Goal: Find contact information: Find contact information

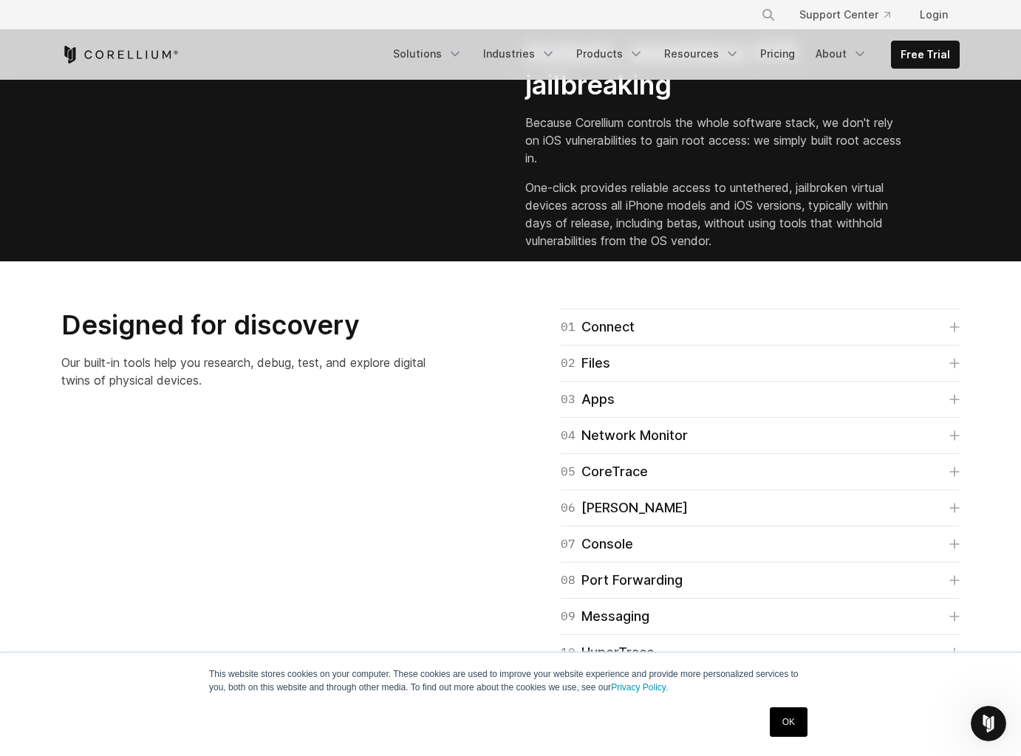
scroll to position [2057, 0]
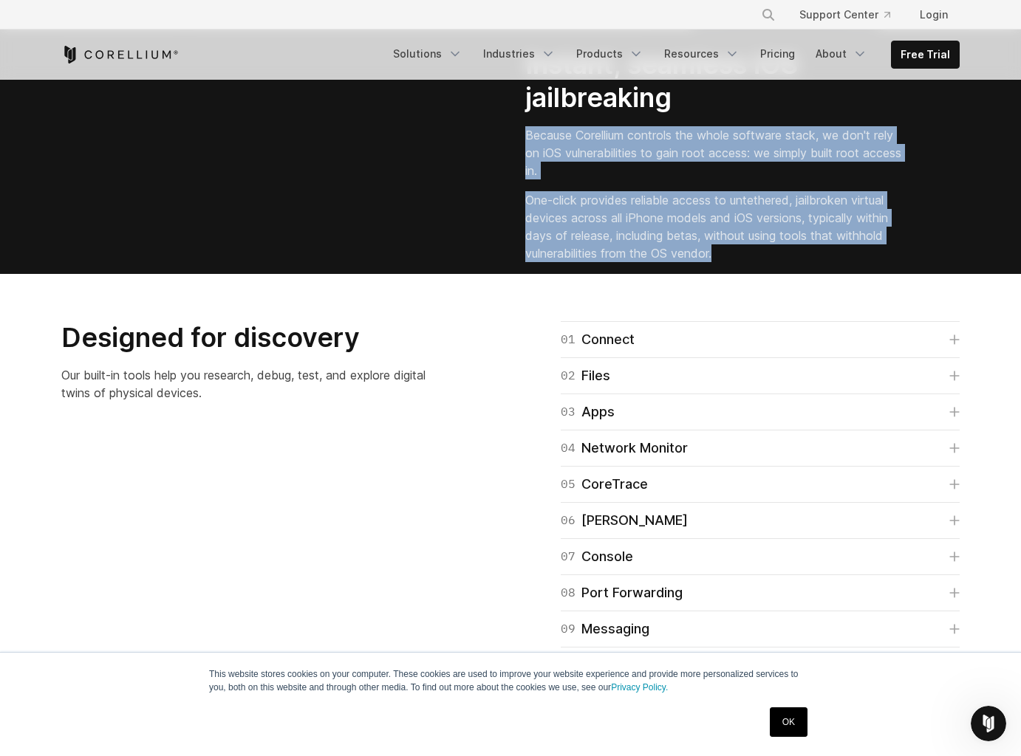
drag, startPoint x: 524, startPoint y: 290, endPoint x: 748, endPoint y: 420, distance: 258.8
click at [748, 274] on div "Instant, seamless iOS jailbreaking Because Corellium controls the whole softwar…" at bounding box center [742, 161] width 464 height 226
copy div "Because Corellium controls the whole software stack, we don't rely on iOS vulne…"
click at [693, 262] on p "One-click provides reliable access to untethered, jailbroken virtual devices ac…" at bounding box center [714, 226] width 378 height 71
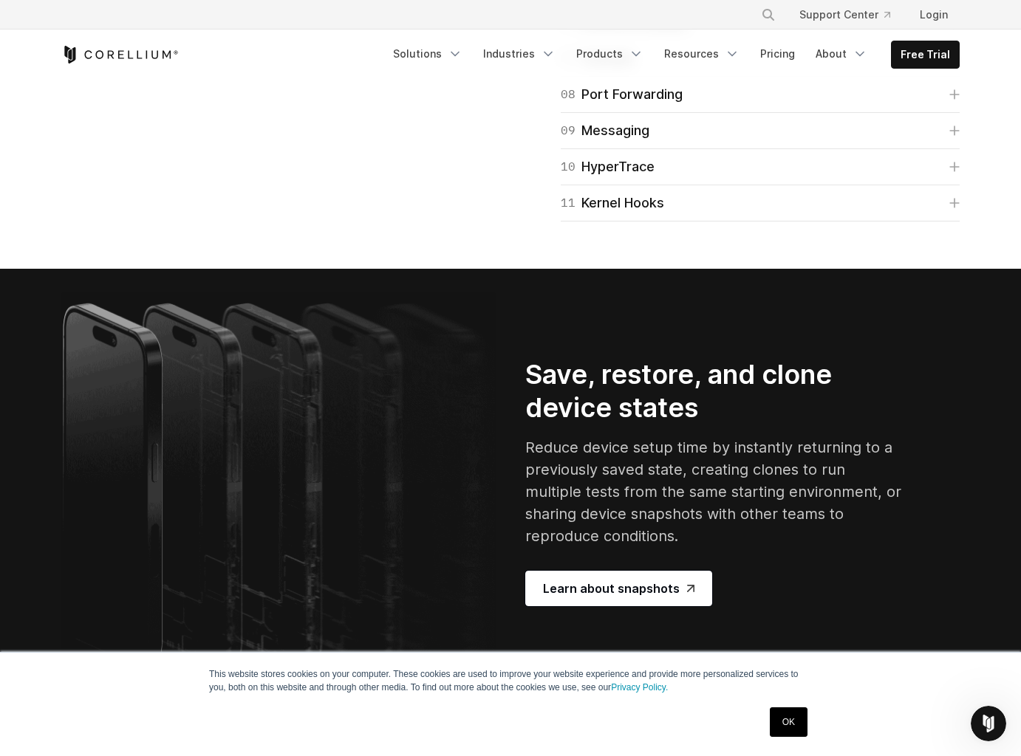
scroll to position [2553, 0]
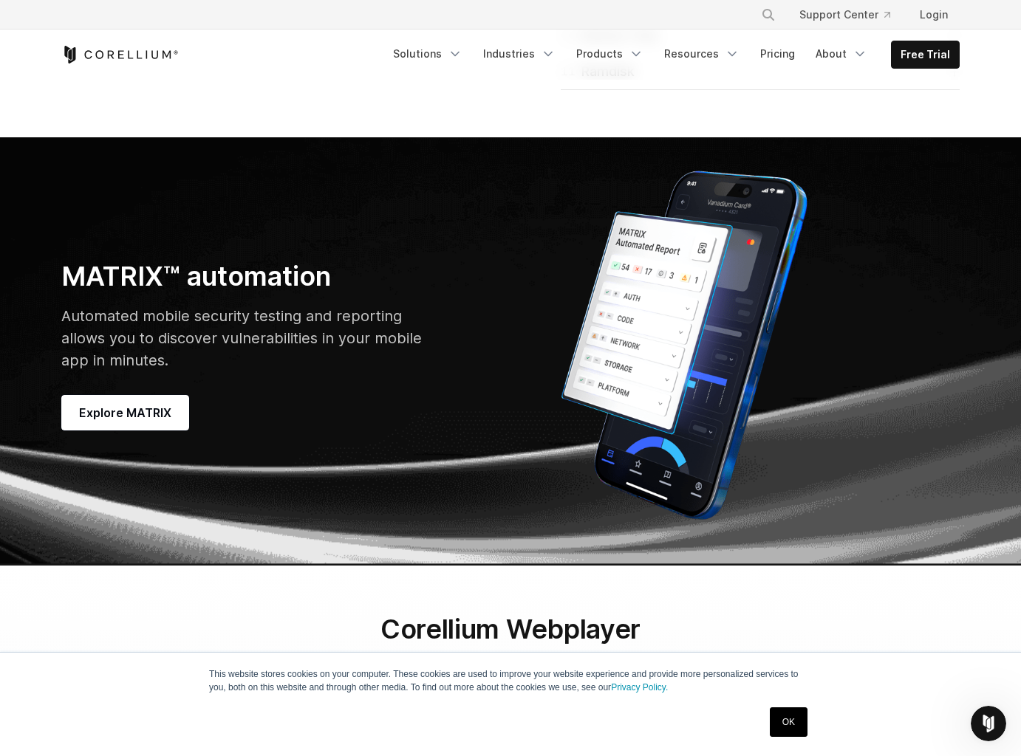
scroll to position [4094, 0]
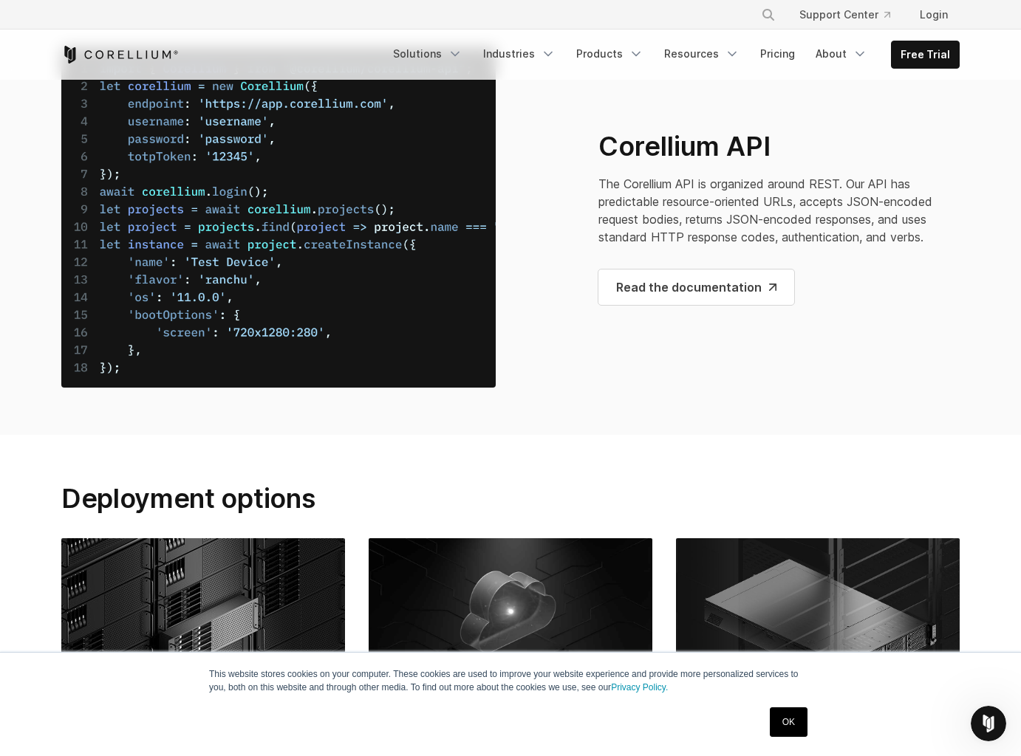
scroll to position [5644, 0]
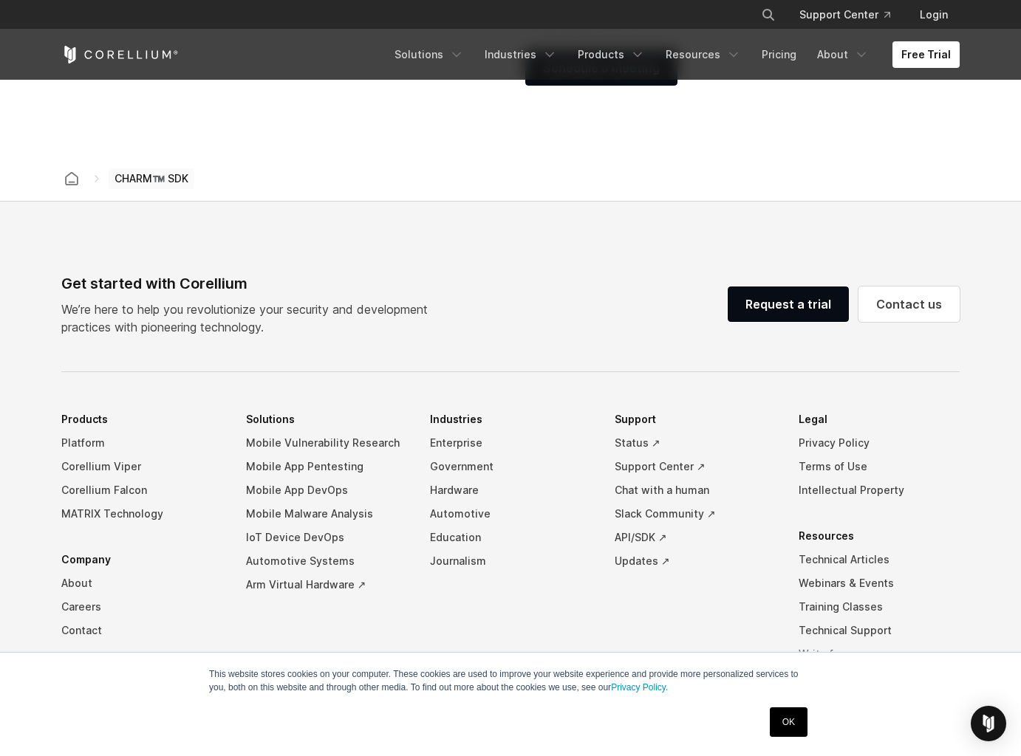
scroll to position [2411, 0]
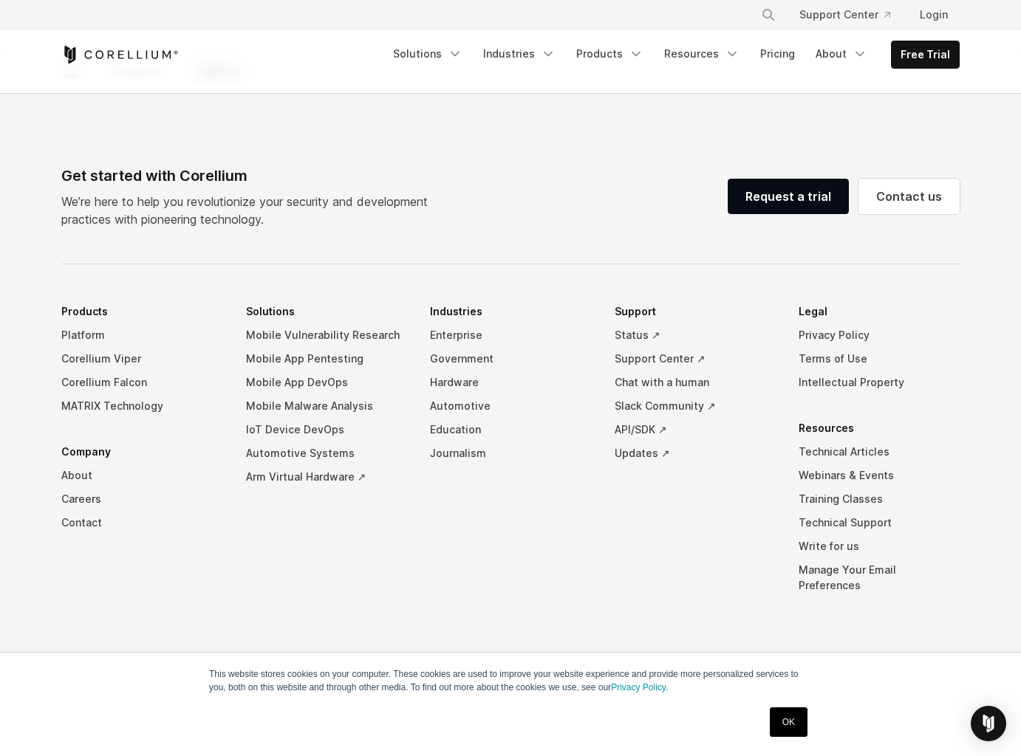
scroll to position [6934, 0]
click at [920, 194] on link "Contact us" at bounding box center [908, 196] width 101 height 35
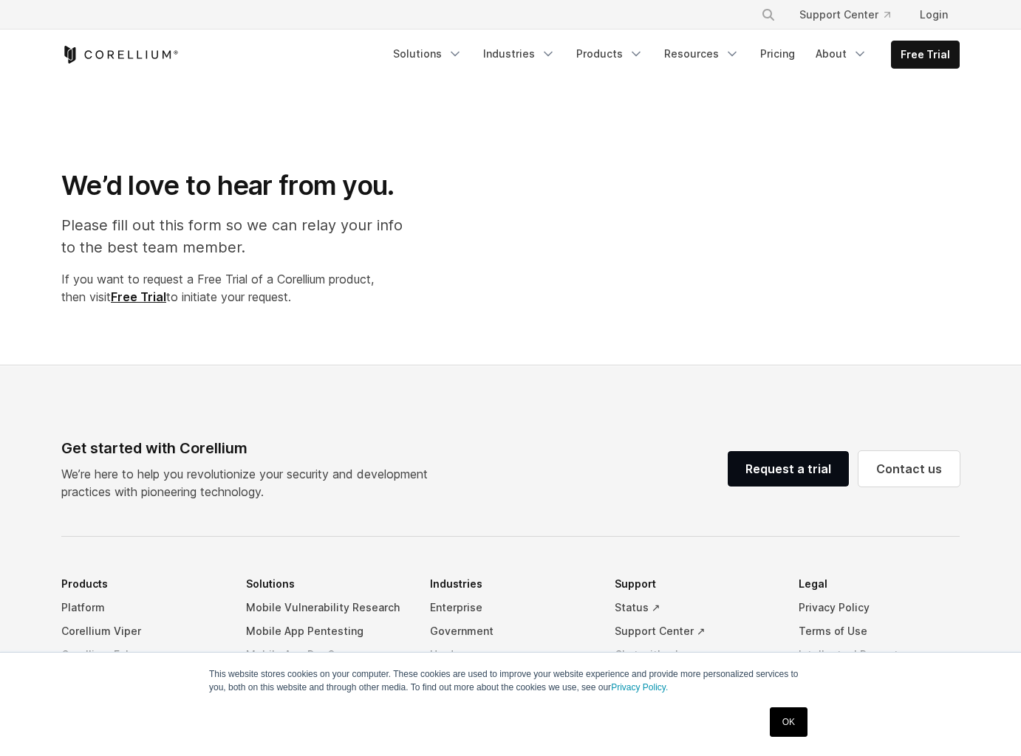
select select "**"
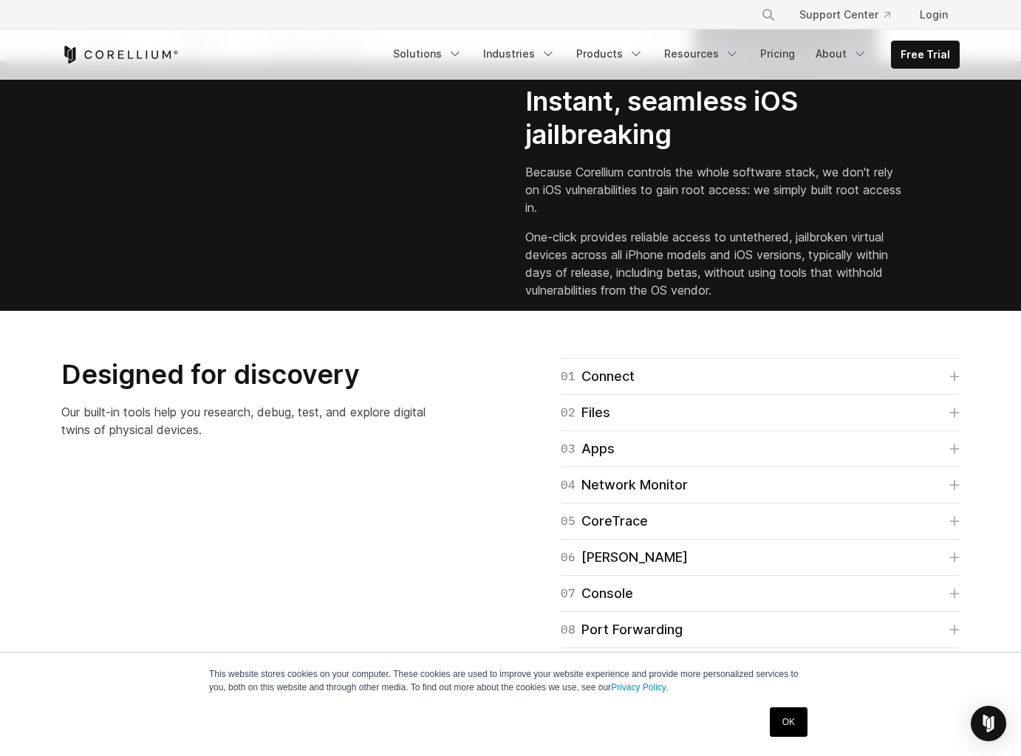
scroll to position [2019, 0]
